Goal: Ask a question: Seek information or help from site administrators or community

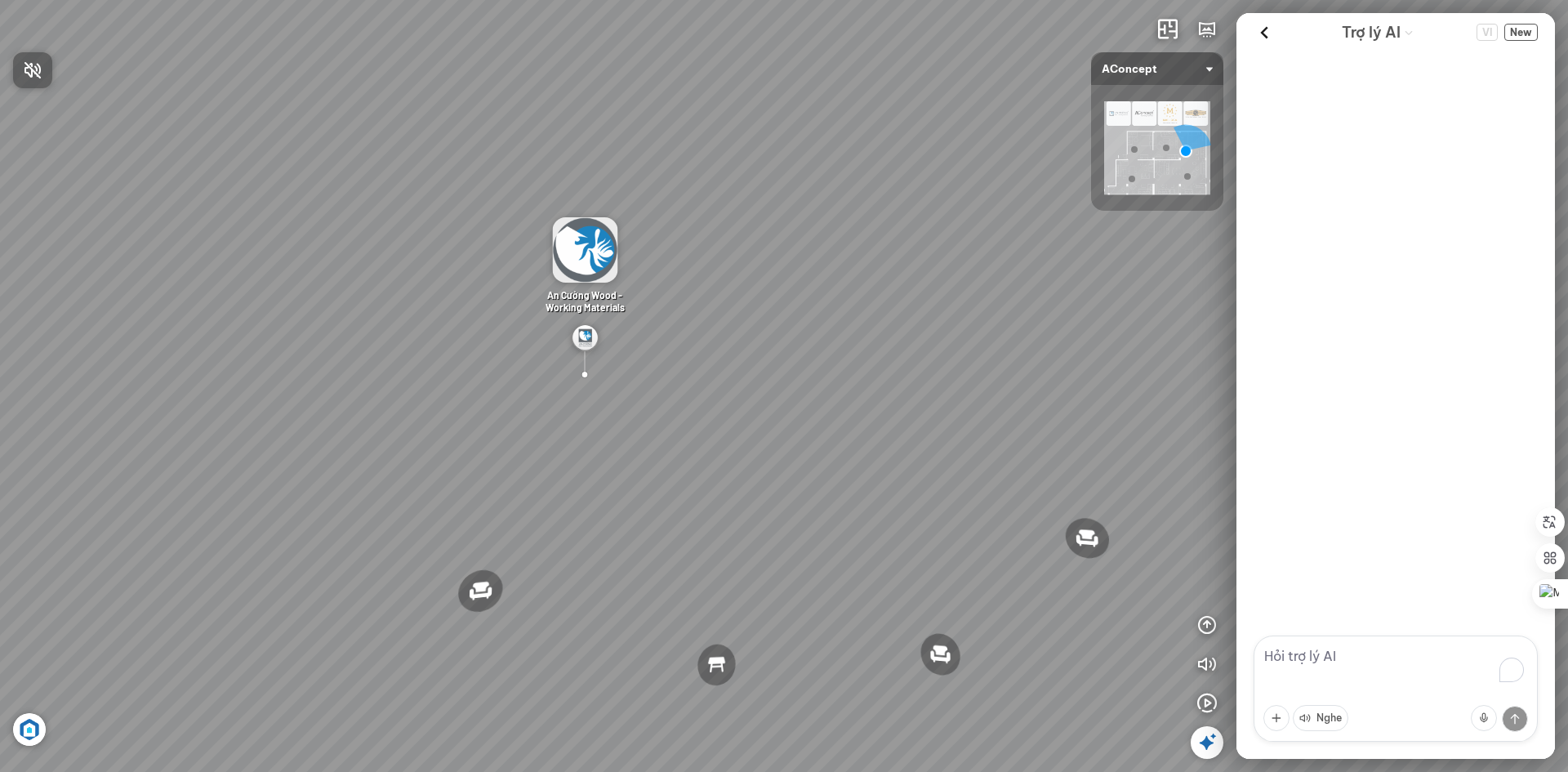
click at [1326, 661] on div at bounding box center [784, 386] width 1568 height 772
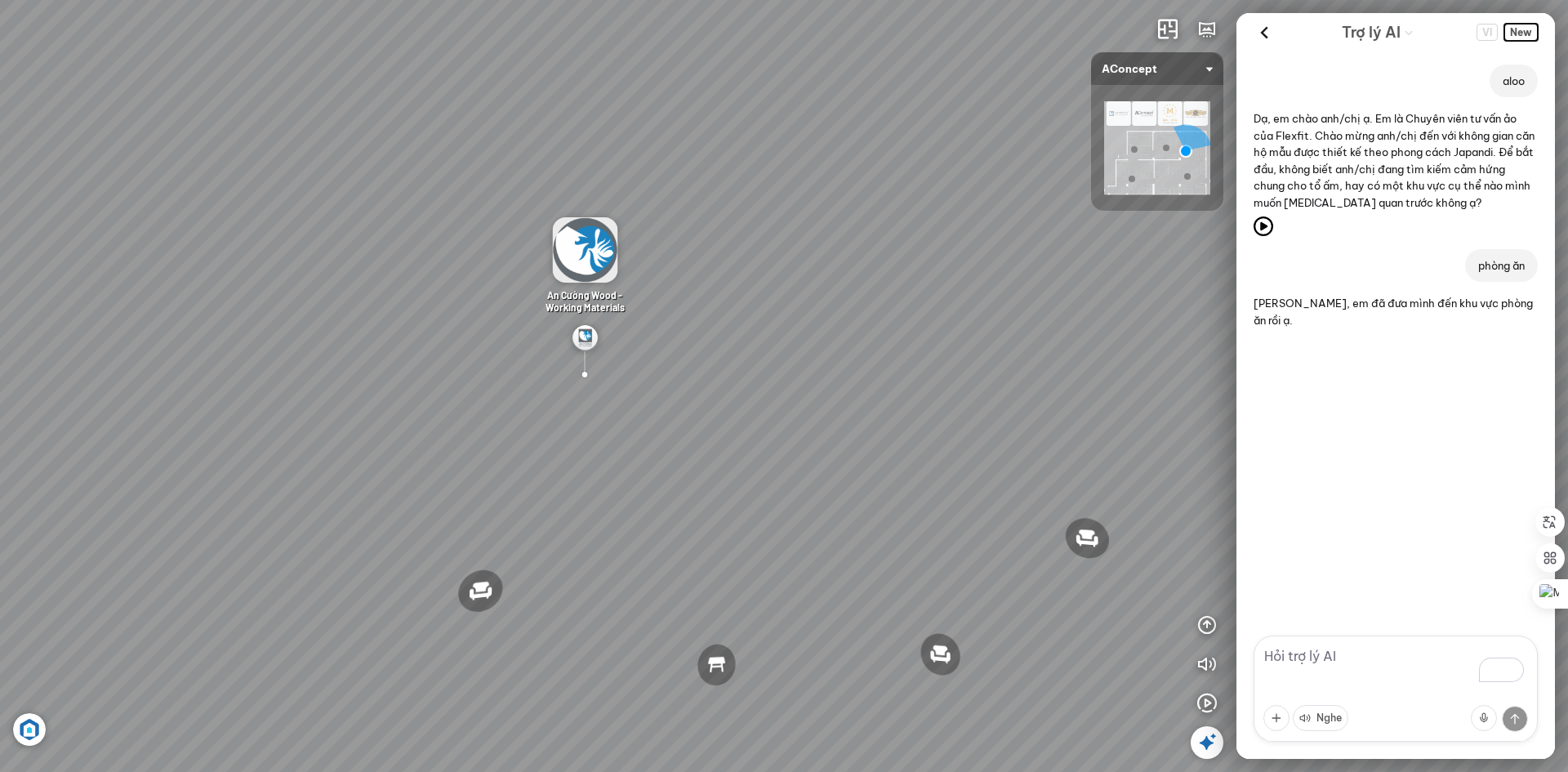
click at [1529, 35] on span "New" at bounding box center [1521, 33] width 33 height 17
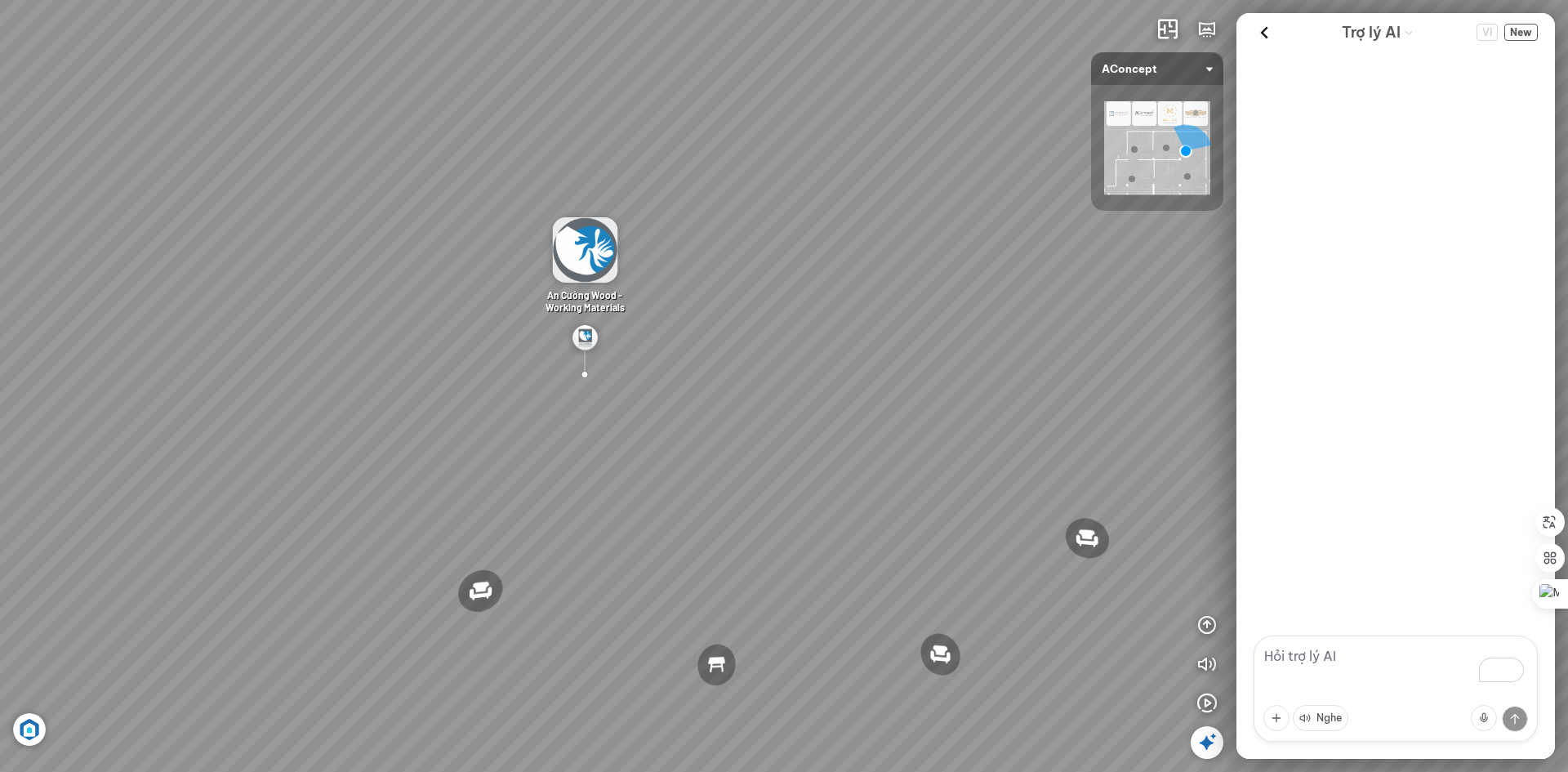
click at [1326, 653] on textarea "To enrich screen reader interactions, please activate Accessibility in Grammarl…" at bounding box center [1395, 689] width 284 height 106
paste textarea "tôi cần tư vấn nội thất phòng khách, phong cách hiện đại, giá tầm 60 triệu, chấ…"
type textarea "tôi cần tư vấn nội thất phòng khách, phong cách hiện đại, giá tầm 60 triệu, chấ…"
